Goal: Transaction & Acquisition: Purchase product/service

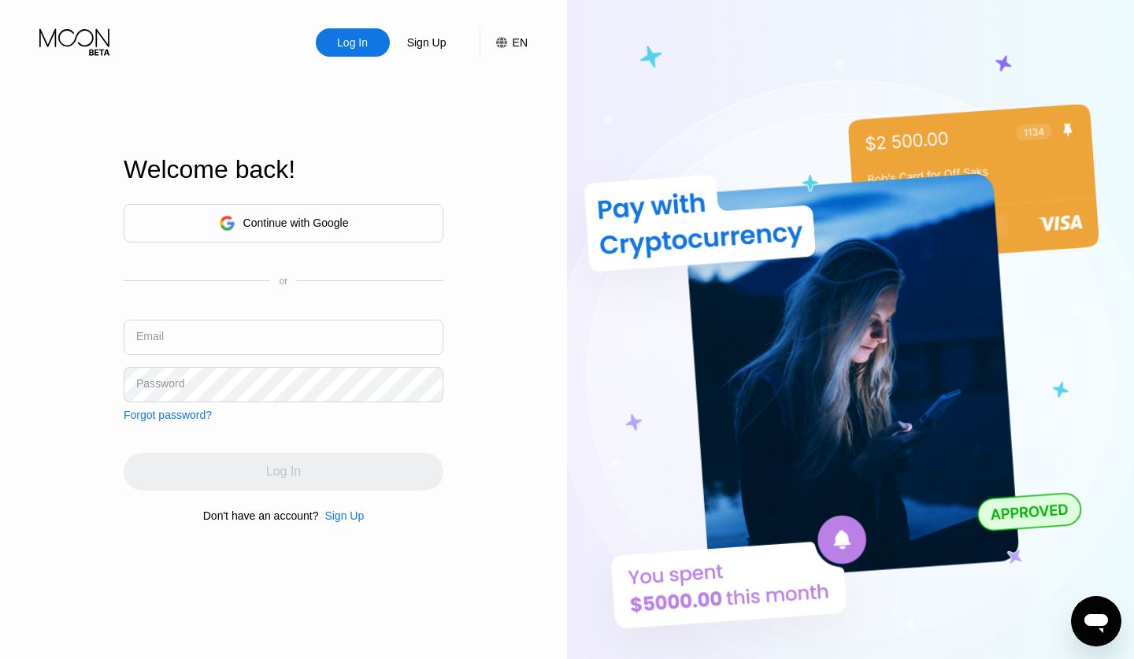
click at [317, 325] on input "text" at bounding box center [284, 337] width 320 height 35
type input "j"
click at [265, 320] on input "text" at bounding box center [284, 337] width 320 height 35
click at [265, 332] on input "text" at bounding box center [284, 337] width 320 height 35
drag, startPoint x: 265, startPoint y: 332, endPoint x: 180, endPoint y: 338, distance: 86.1
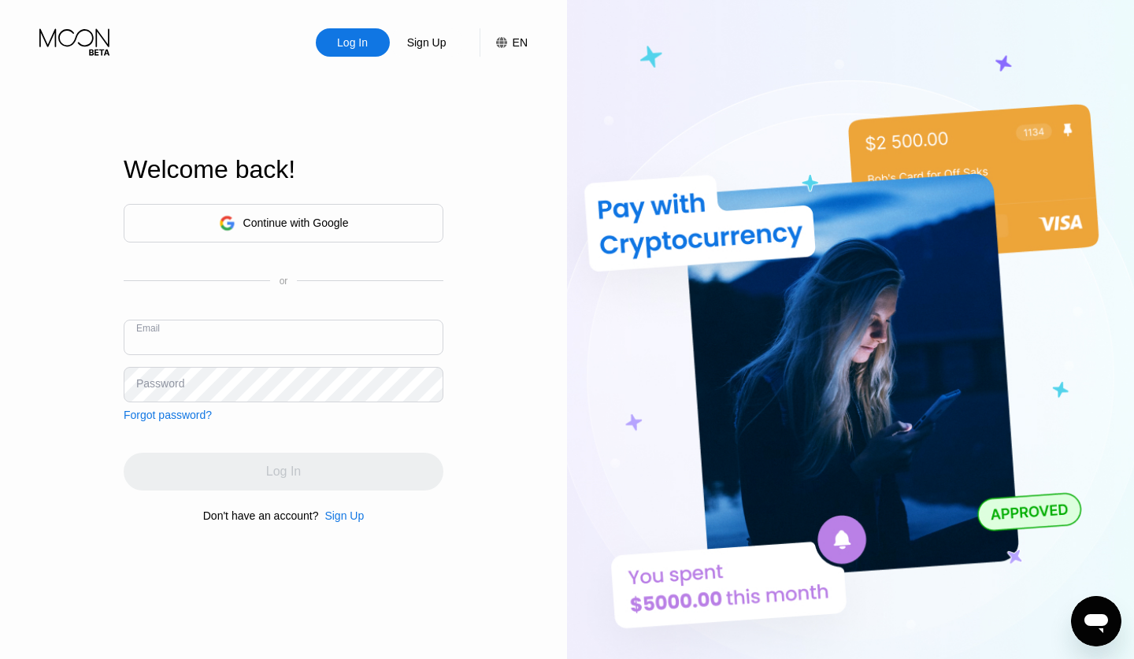
click at [180, 338] on input "text" at bounding box center [284, 337] width 320 height 35
click at [156, 385] on div "Password" at bounding box center [160, 383] width 48 height 13
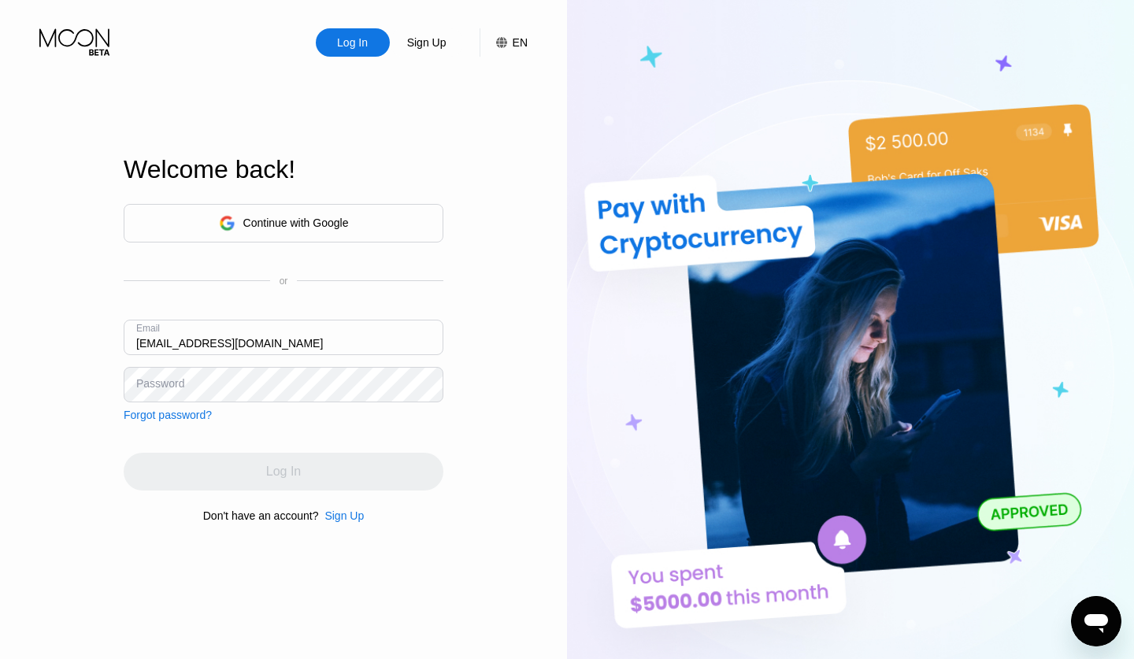
click at [156, 385] on div "Password" at bounding box center [160, 383] width 48 height 13
click at [176, 348] on input "jhowarrd6363@gmail.com" at bounding box center [284, 337] width 320 height 35
type input "[EMAIL_ADDRESS][DOMAIN_NAME]"
click at [252, 467] on div "Log In" at bounding box center [284, 472] width 320 height 38
click at [371, 352] on input "text" at bounding box center [284, 337] width 320 height 35
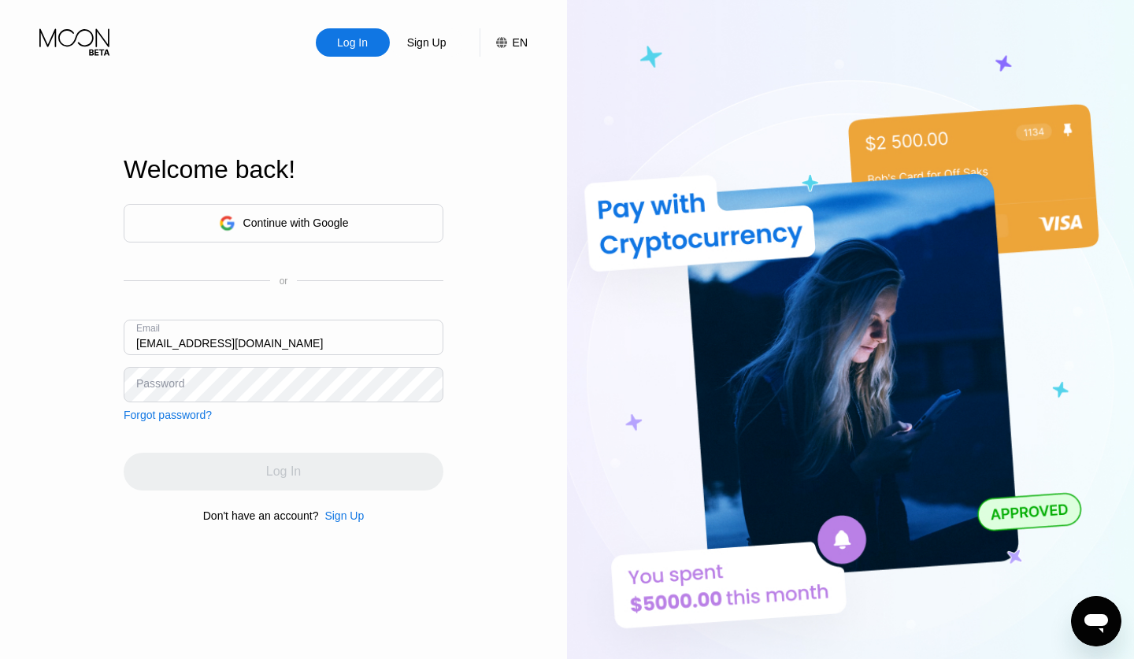
type input "[EMAIL_ADDRESS][DOMAIN_NAME]"
click at [273, 474] on div "Log In" at bounding box center [284, 472] width 320 height 38
click at [187, 416] on div "Forgot password?" at bounding box center [168, 415] width 88 height 13
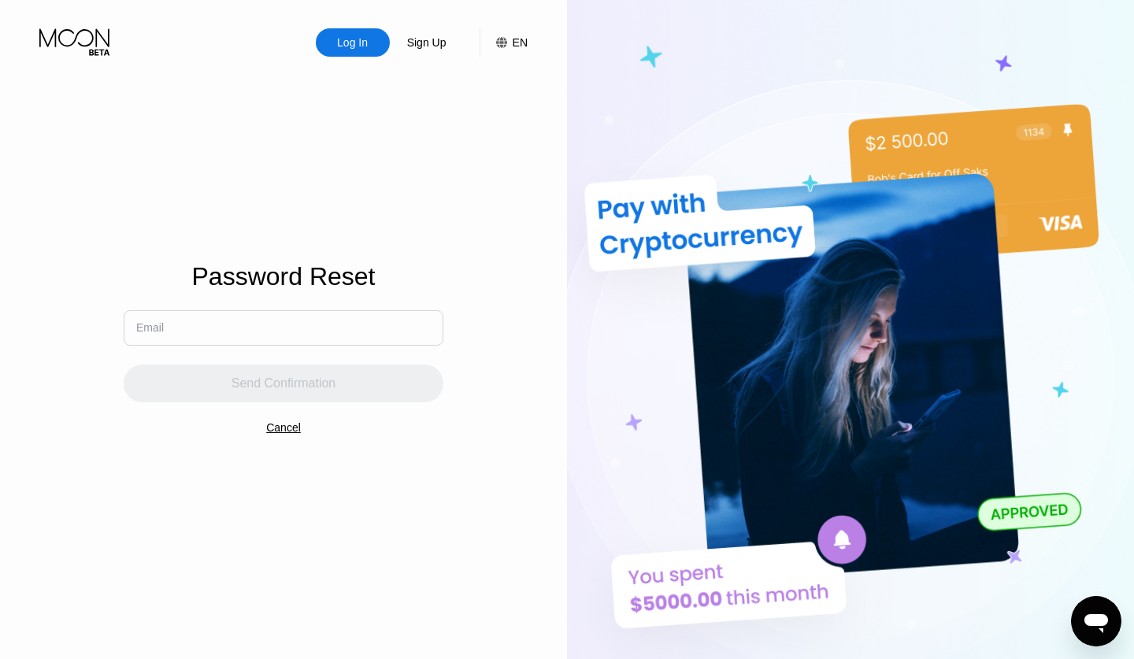
click at [224, 324] on input "text" at bounding box center [284, 327] width 320 height 35
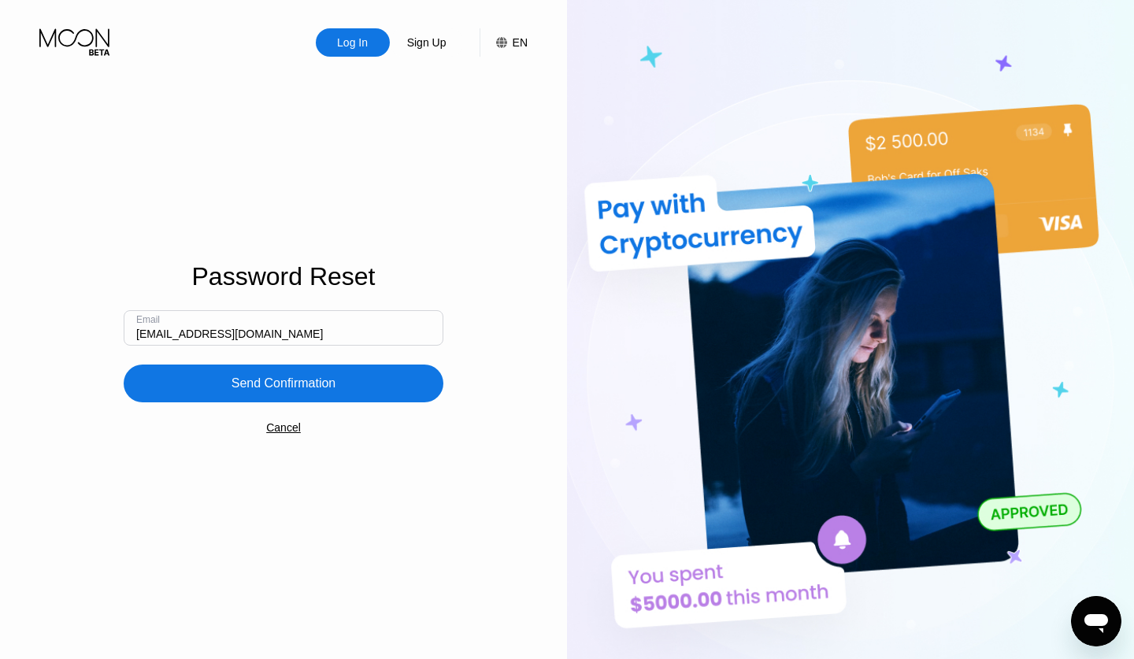
type input "[EMAIL_ADDRESS][DOMAIN_NAME]"
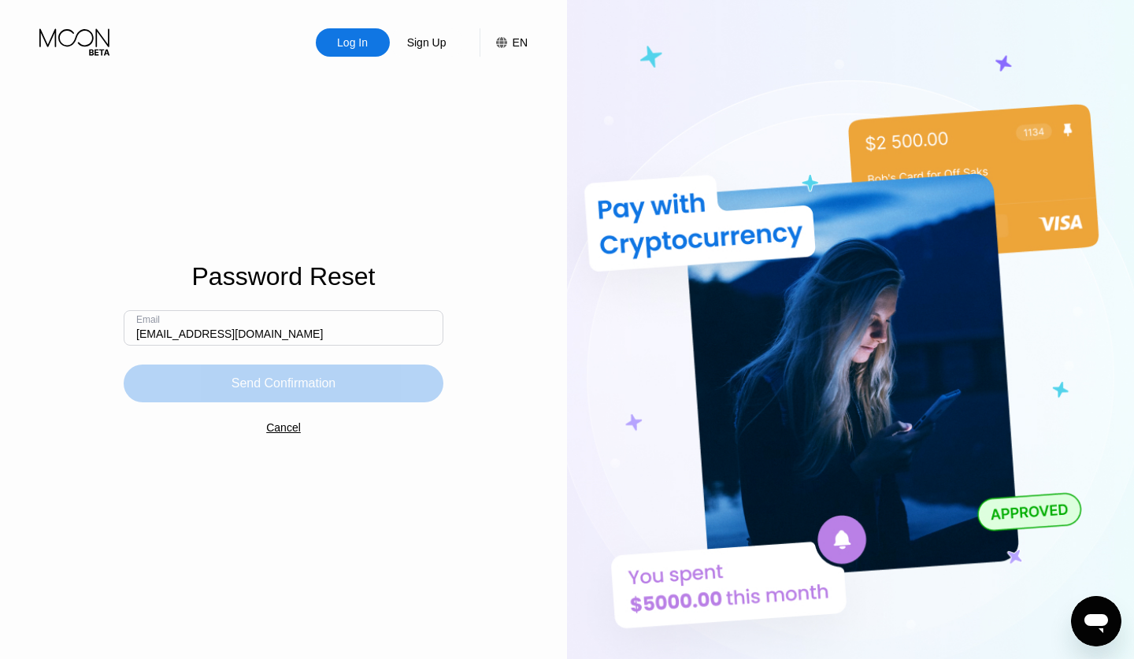
click at [229, 383] on div "Send Confirmation" at bounding box center [284, 384] width 320 height 38
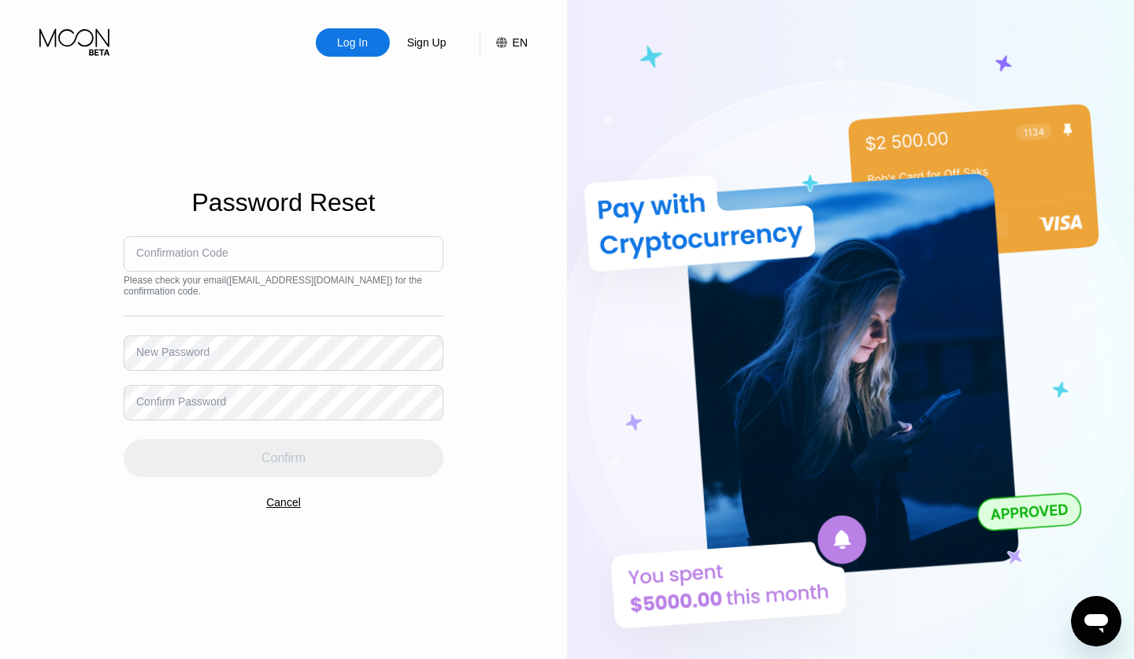
click at [206, 358] on div "New Password" at bounding box center [172, 352] width 73 height 13
click at [361, 258] on input at bounding box center [284, 253] width 320 height 35
type input "741376"
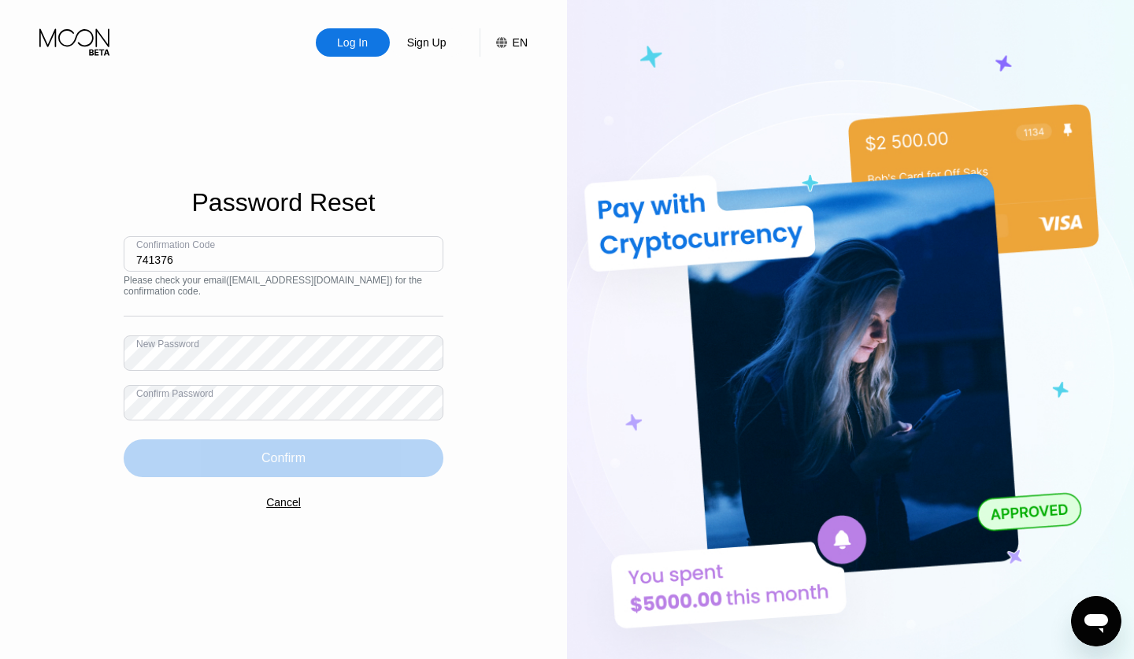
click at [253, 468] on div "Confirm" at bounding box center [284, 459] width 320 height 38
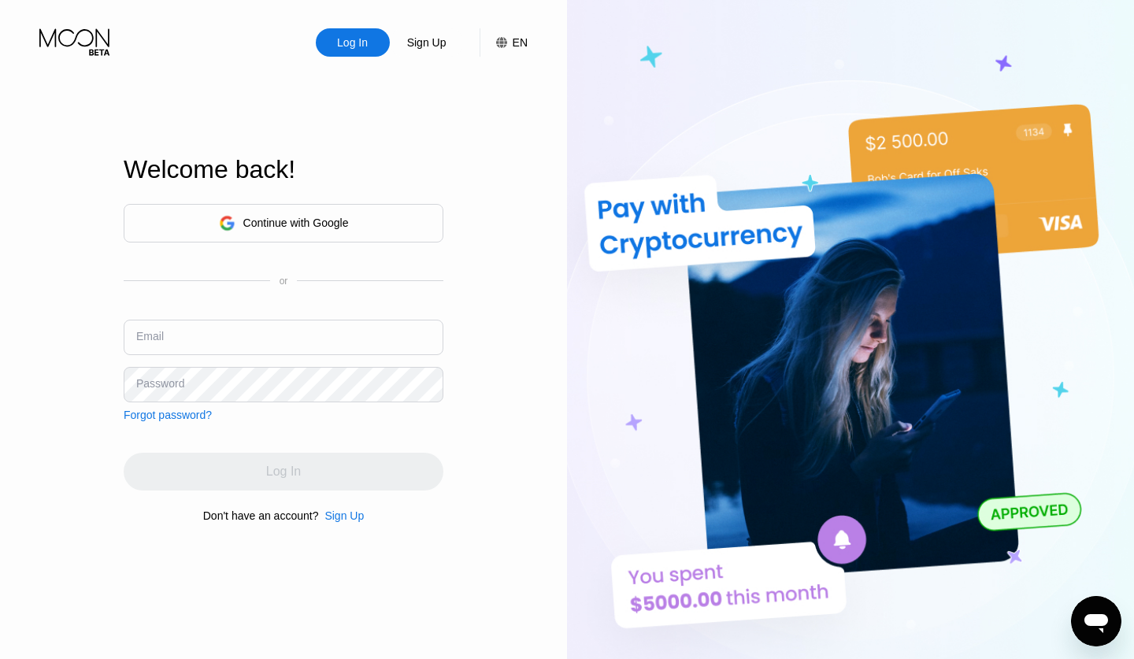
click at [202, 336] on input "text" at bounding box center [284, 337] width 320 height 35
type input "[EMAIL_ADDRESS][DOMAIN_NAME]"
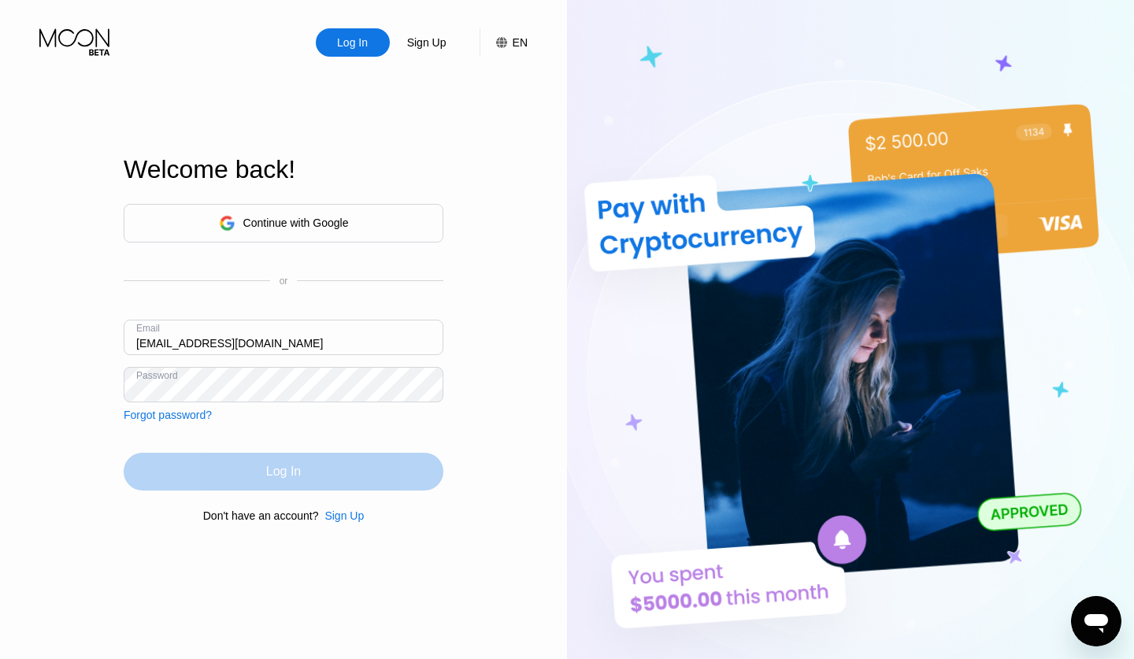
click at [243, 455] on div "Log In" at bounding box center [284, 472] width 320 height 38
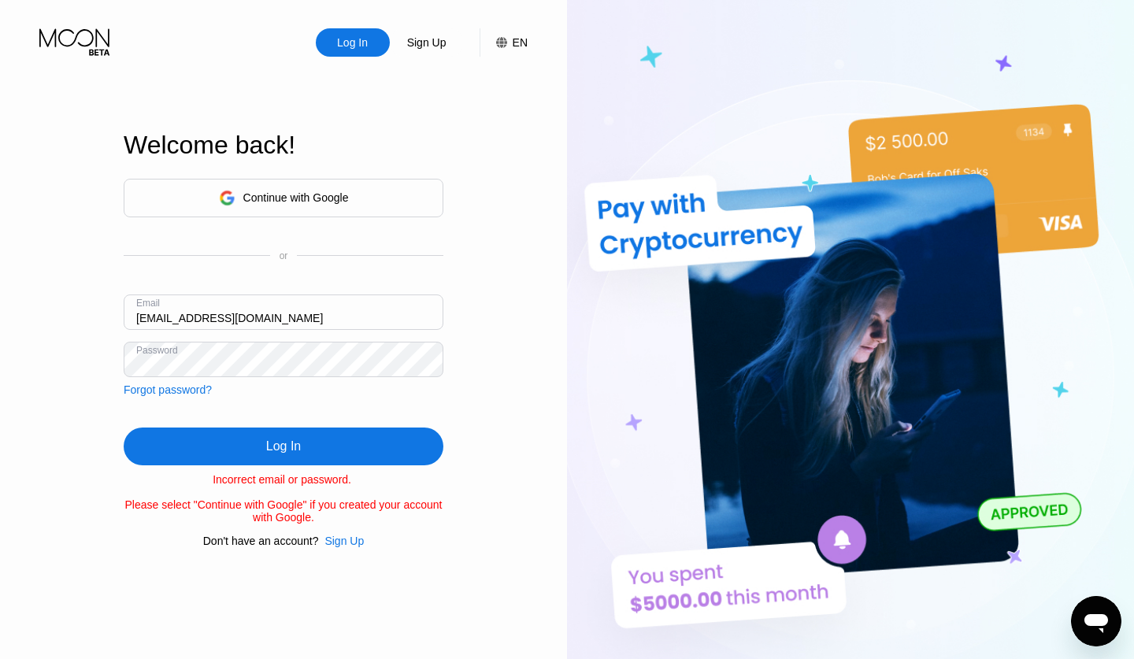
click at [260, 448] on div "Log In" at bounding box center [284, 447] width 320 height 38
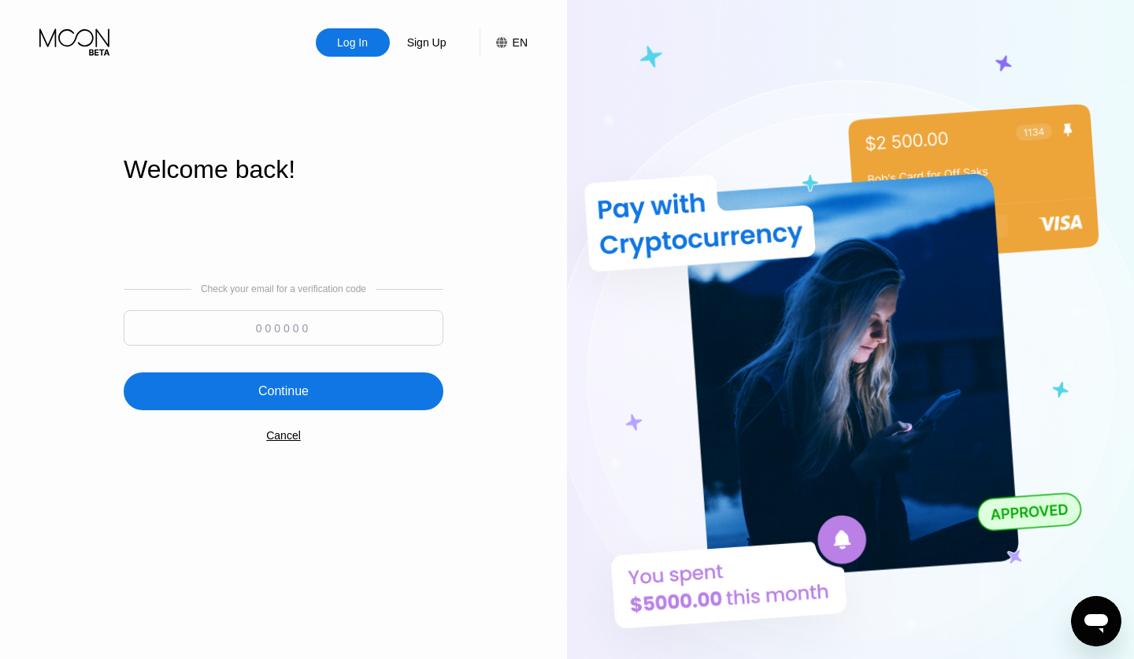
click at [300, 333] on input at bounding box center [284, 327] width 320 height 35
type input "7"
type input "573031"
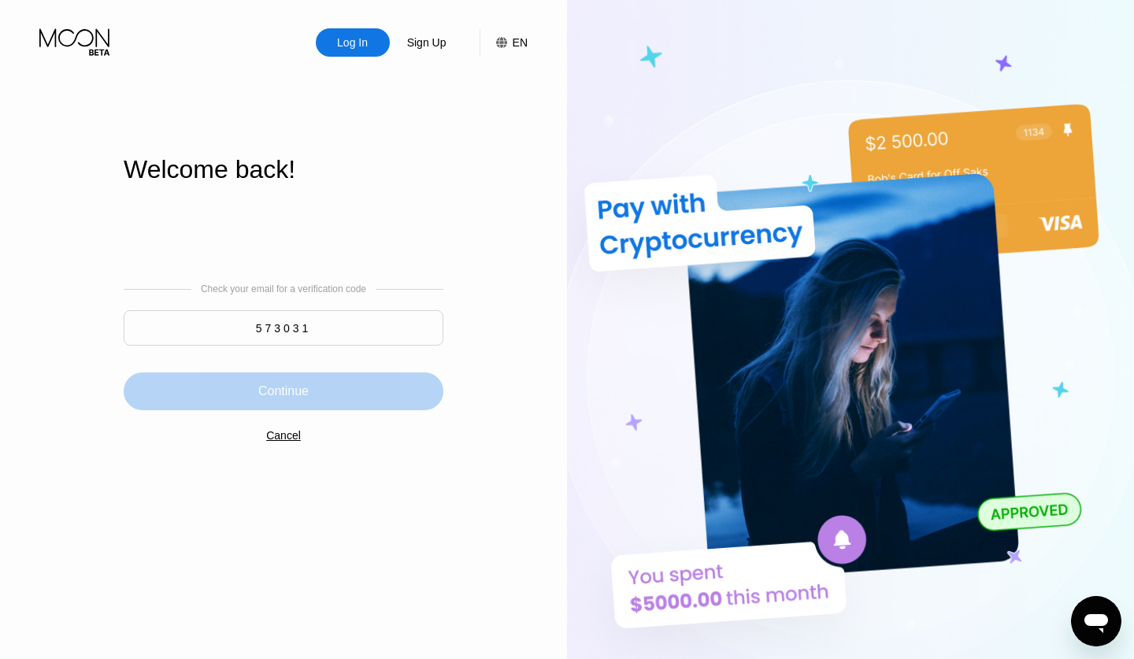
click at [295, 392] on div "Continue" at bounding box center [283, 392] width 50 height 16
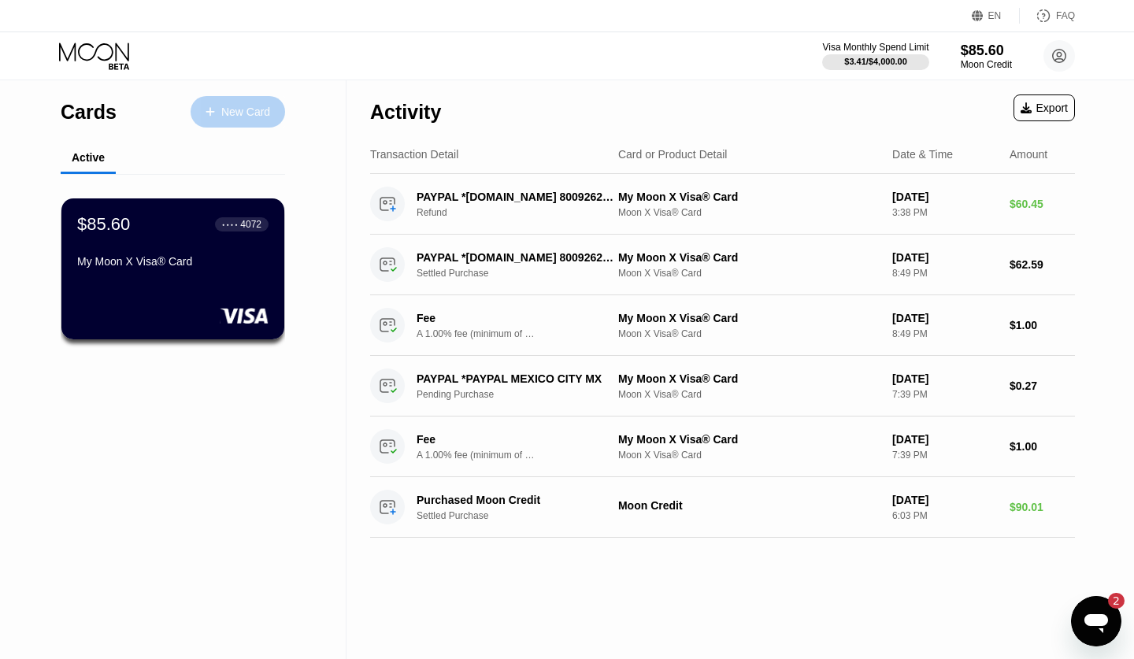
click at [238, 112] on div "New Card" at bounding box center [245, 112] width 49 height 13
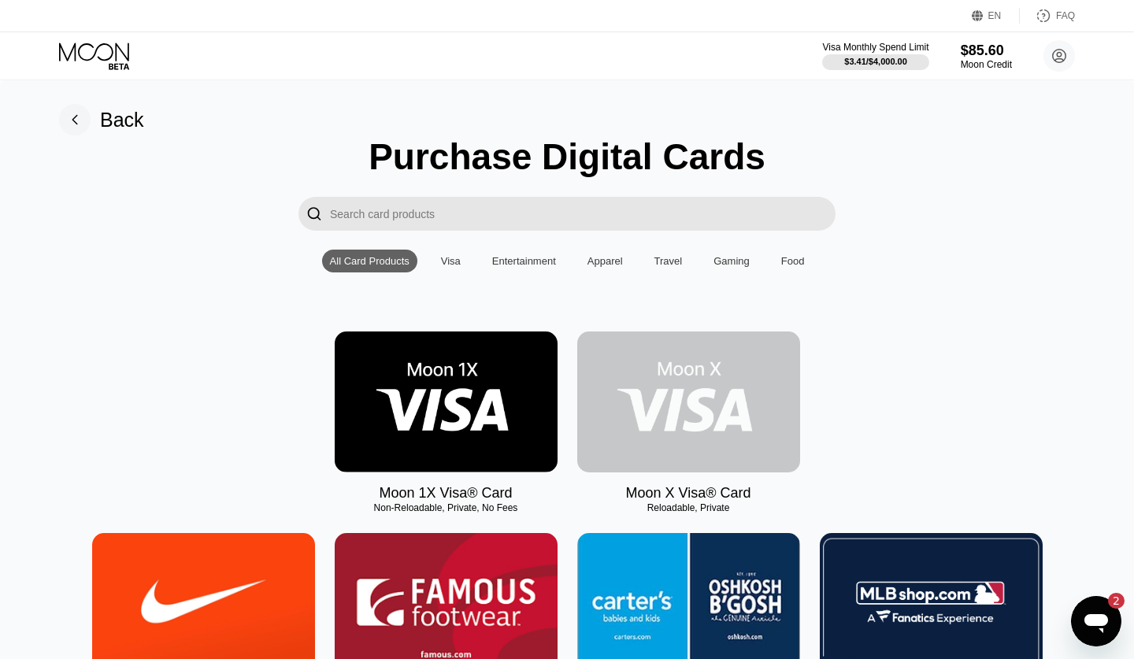
click at [709, 374] on img at bounding box center [688, 402] width 223 height 141
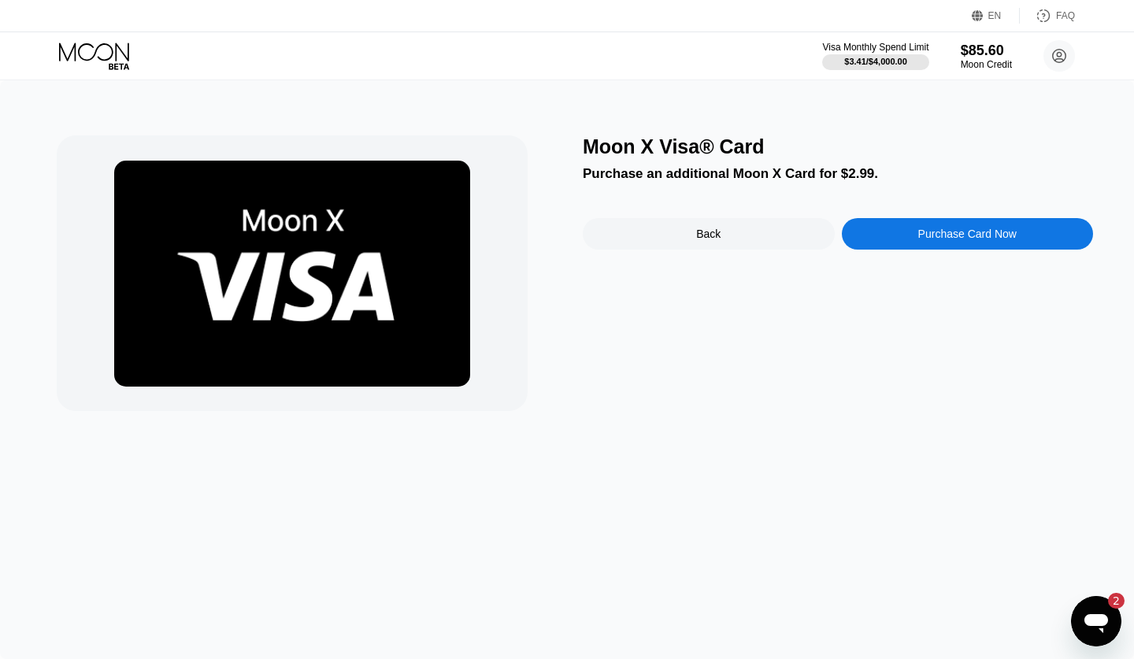
click at [921, 237] on div "Purchase Card Now" at bounding box center [967, 234] width 98 height 13
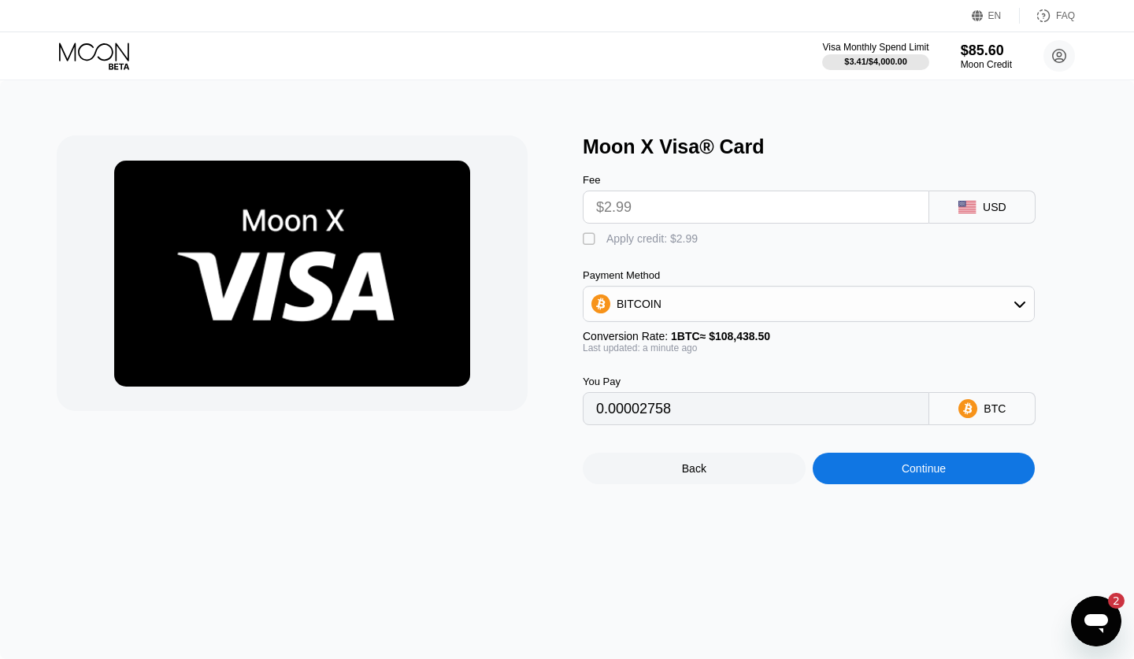
click at [813, 201] on input "$2.99" at bounding box center [756, 207] width 320 height 32
click at [799, 207] on input "$2.99" at bounding box center [756, 207] width 320 height 32
click at [590, 241] on div "" at bounding box center [591, 240] width 16 height 16
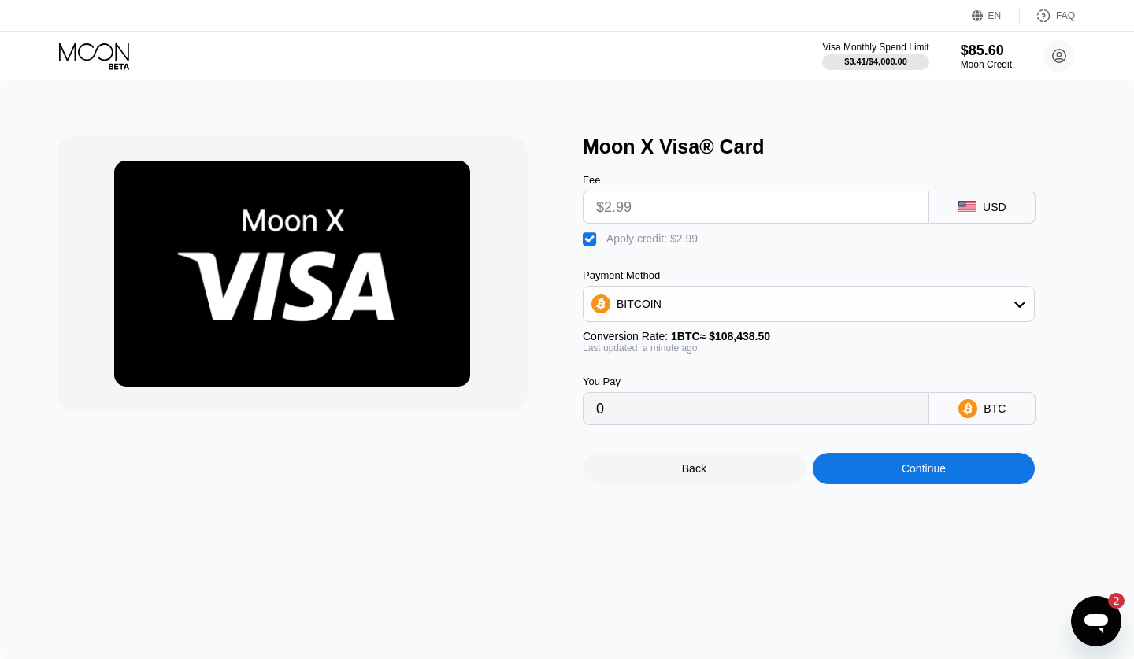
click at [590, 241] on div "" at bounding box center [591, 240] width 16 height 16
type input "0.00002758"
click at [641, 213] on input "$2.99" at bounding box center [756, 207] width 320 height 32
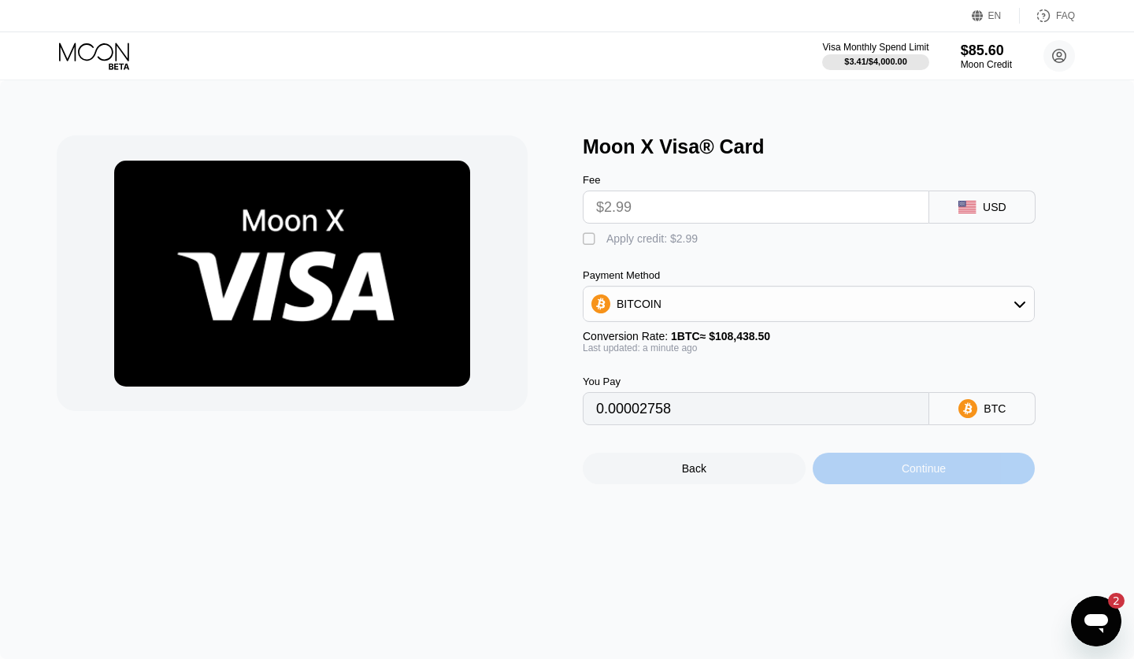
click at [872, 469] on div "Continue" at bounding box center [924, 469] width 223 height 32
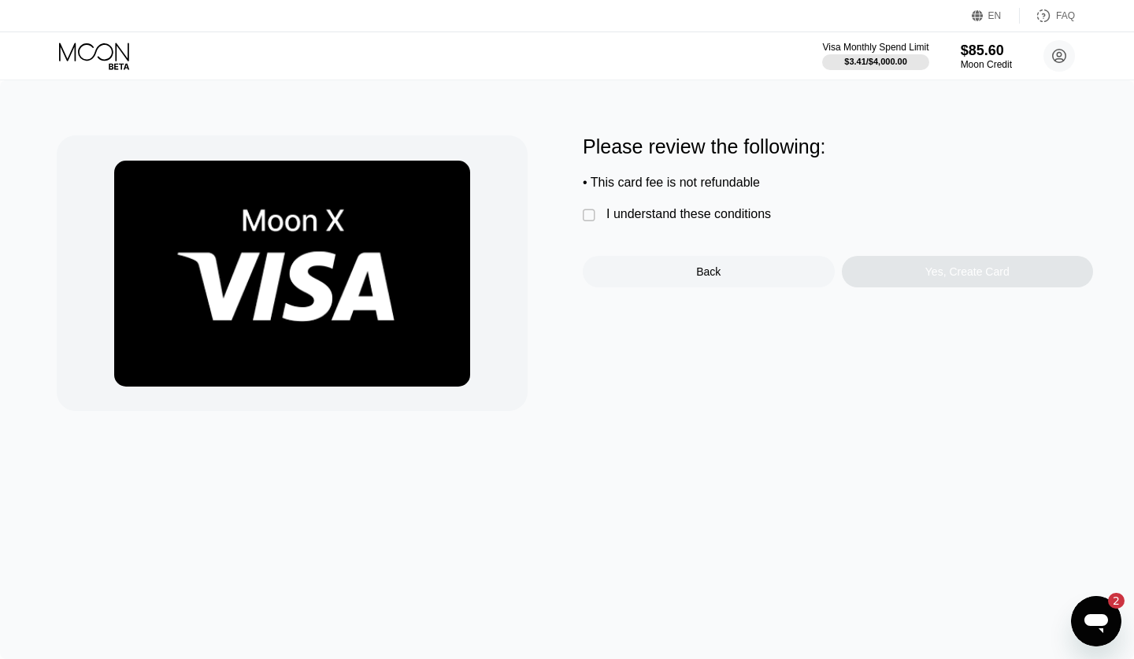
click at [592, 216] on div "" at bounding box center [591, 216] width 16 height 16
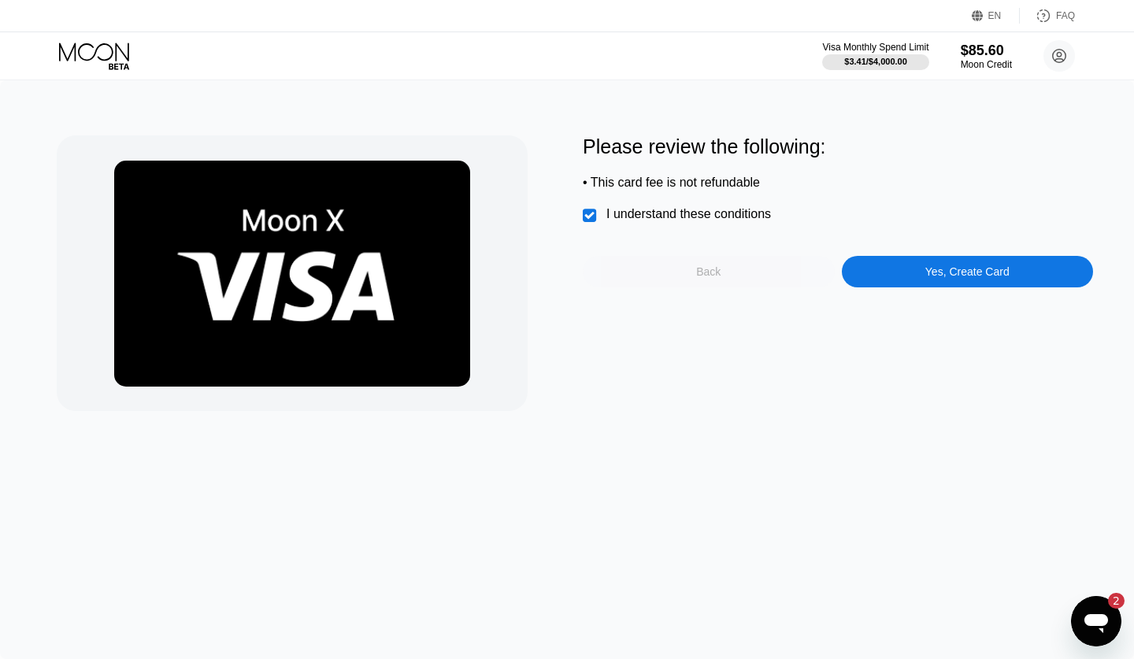
click at [692, 268] on div "Back" at bounding box center [709, 272] width 252 height 32
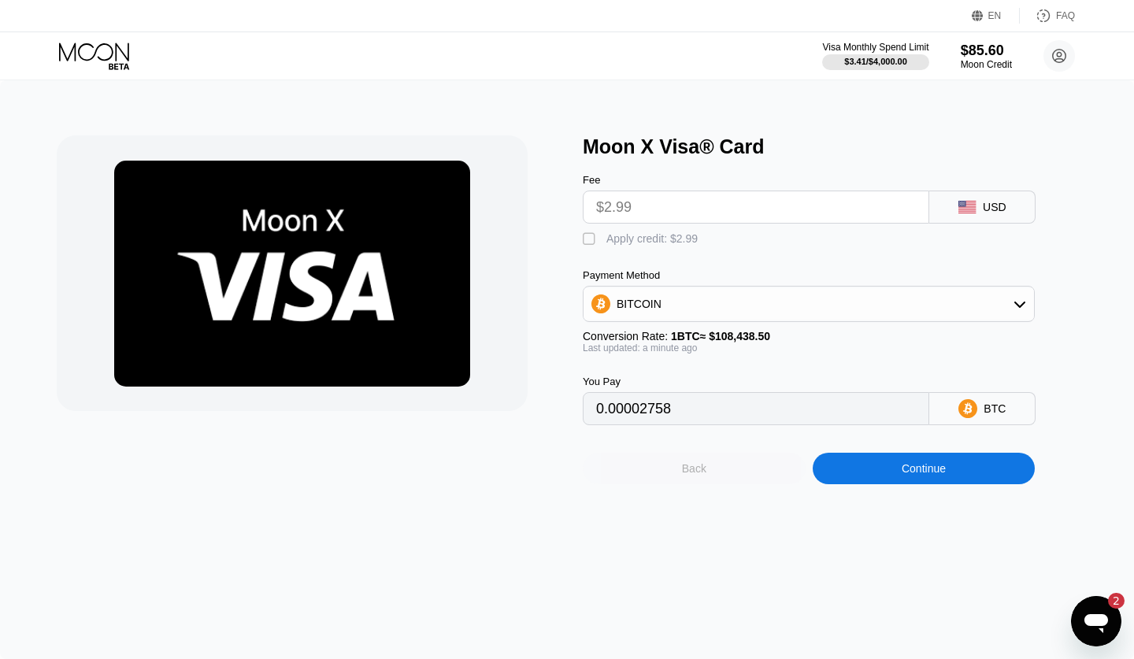
click at [685, 473] on div "Back" at bounding box center [694, 468] width 24 height 13
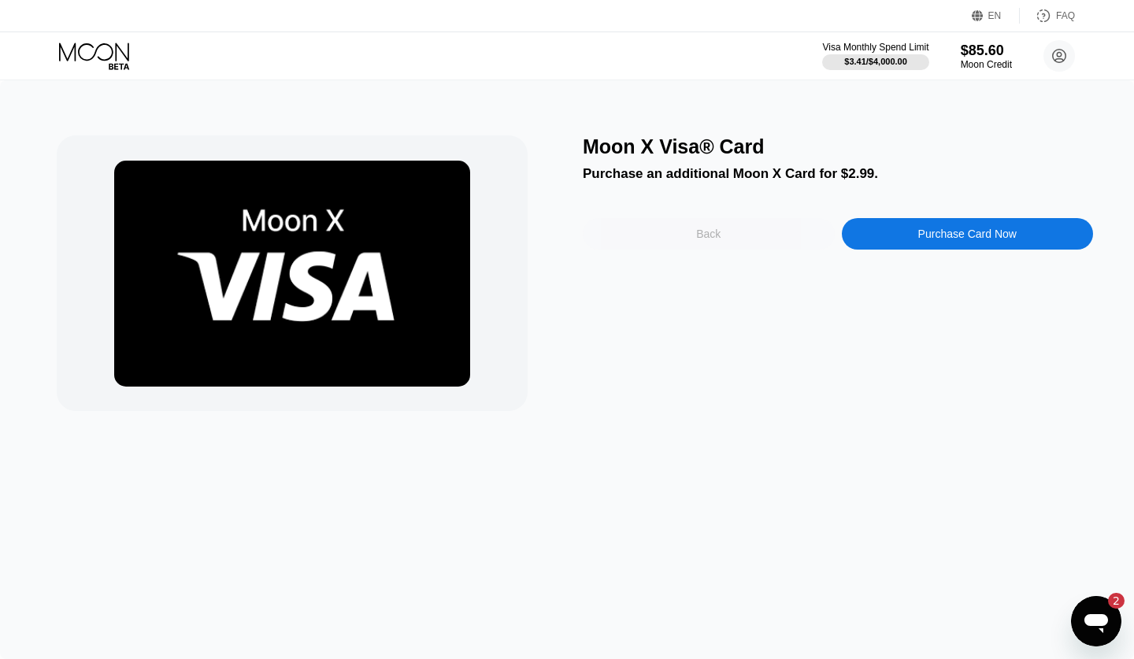
click at [702, 237] on div "Back" at bounding box center [708, 234] width 24 height 13
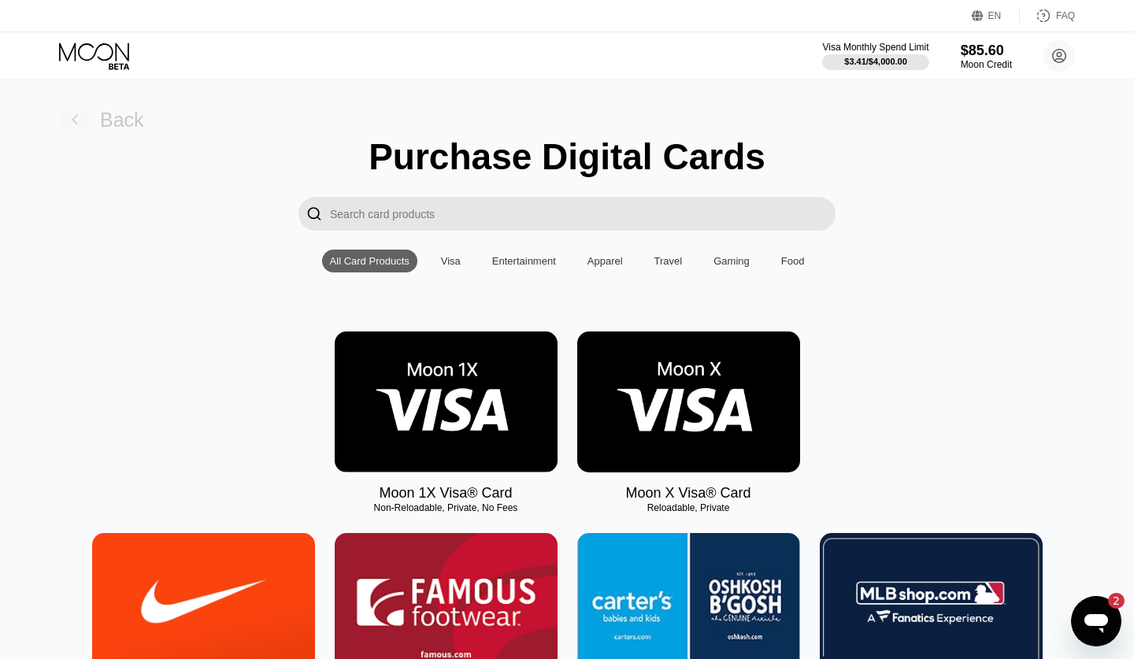
click at [117, 126] on div "Back" at bounding box center [122, 120] width 44 height 23
